Goal: Information Seeking & Learning: Check status

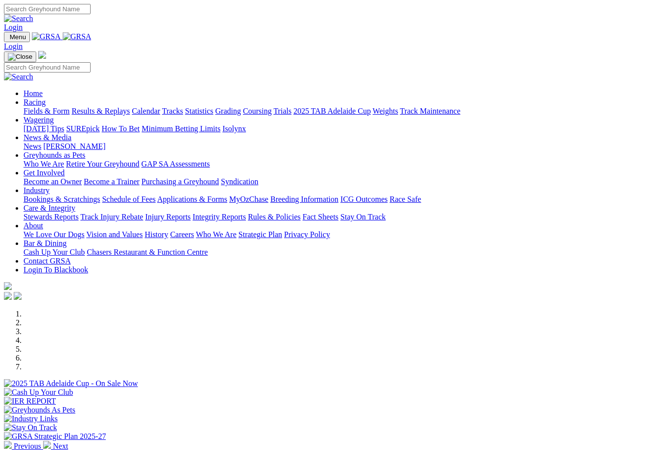
click at [127, 107] on link "Results & Replays" at bounding box center [101, 111] width 58 height 8
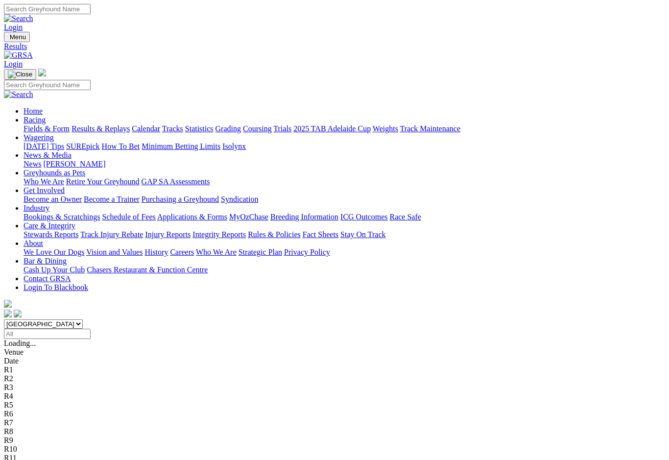
click at [83, 319] on select "[GEOGRAPHIC_DATA] [GEOGRAPHIC_DATA] [GEOGRAPHIC_DATA] [GEOGRAPHIC_DATA] [GEOGRA…" at bounding box center [43, 323] width 79 height 9
select select "[GEOGRAPHIC_DATA]"
